Goal: Task Accomplishment & Management: Use online tool/utility

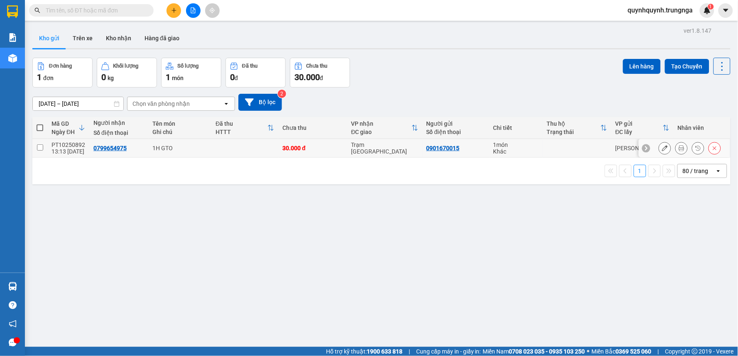
click at [678, 147] on icon at bounding box center [681, 148] width 6 height 6
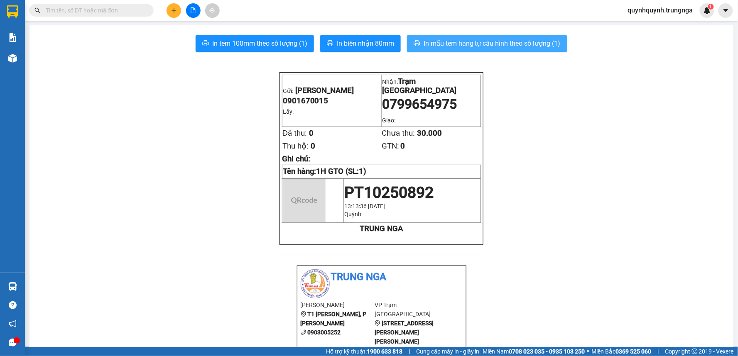
click at [521, 42] on span "In mẫu tem hàng tự cấu hình theo số lượng (1)" at bounding box center [492, 43] width 137 height 10
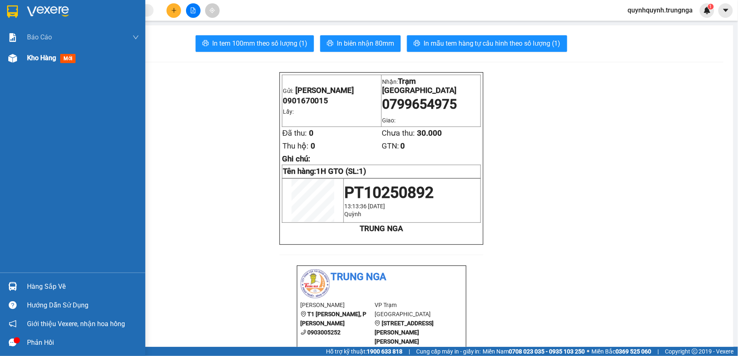
click at [43, 61] on span "Kho hàng" at bounding box center [41, 58] width 29 height 8
